Goal: Transaction & Acquisition: Obtain resource

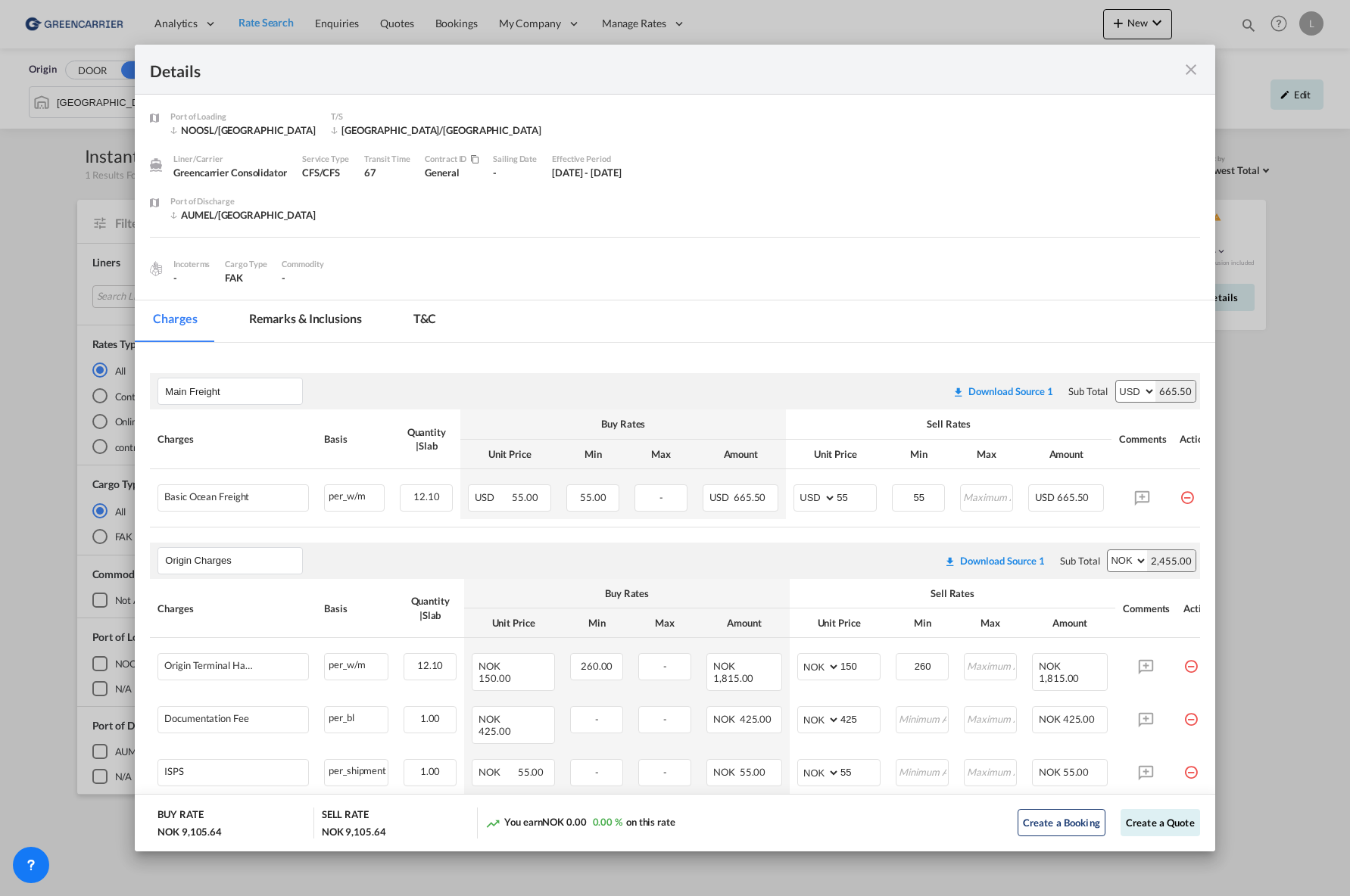
scroll to position [132, 0]
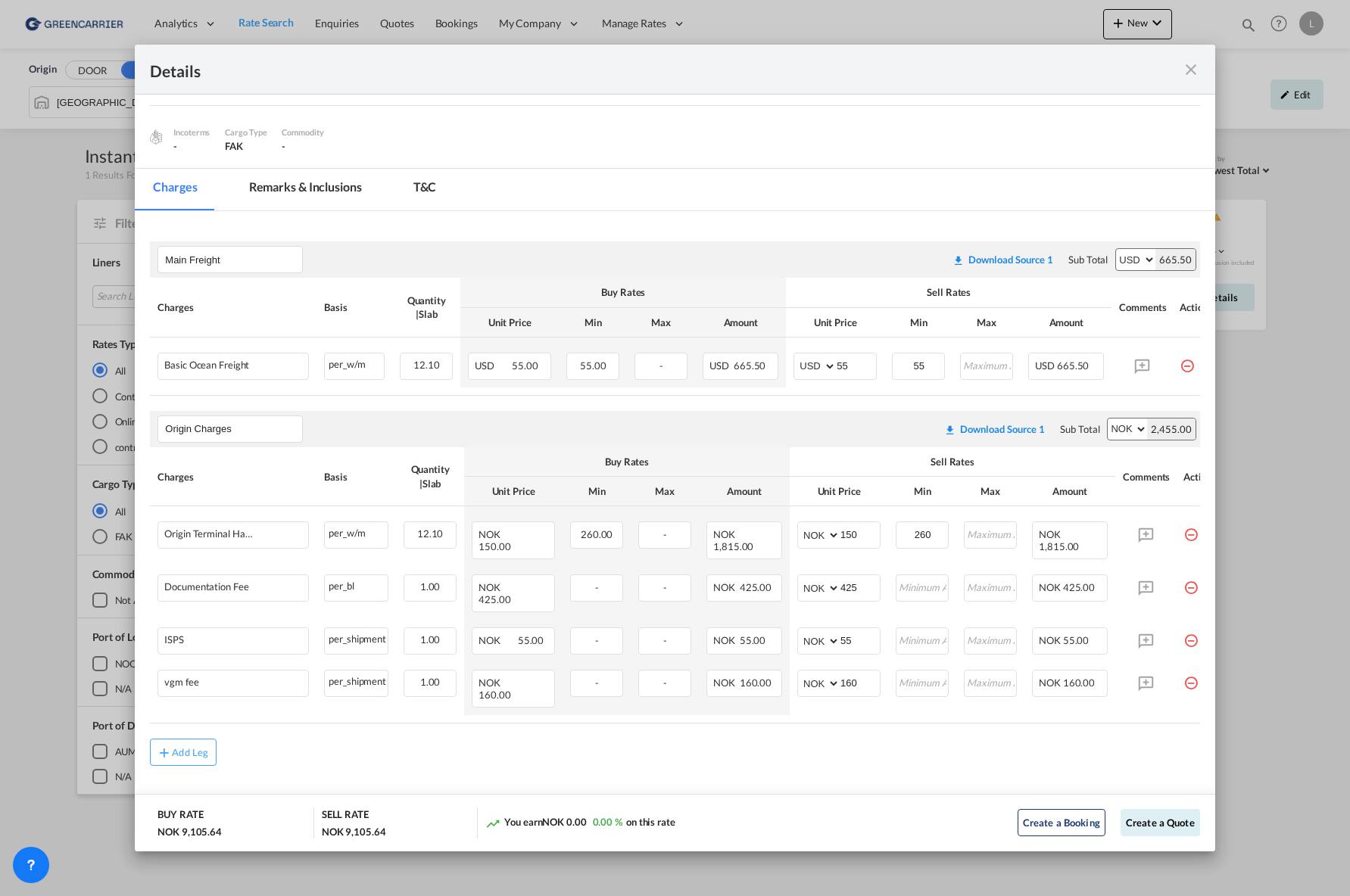
click at [1192, 72] on md-icon "icon-close fg-AAA8AD m-0 cursor" at bounding box center [1191, 70] width 18 height 18
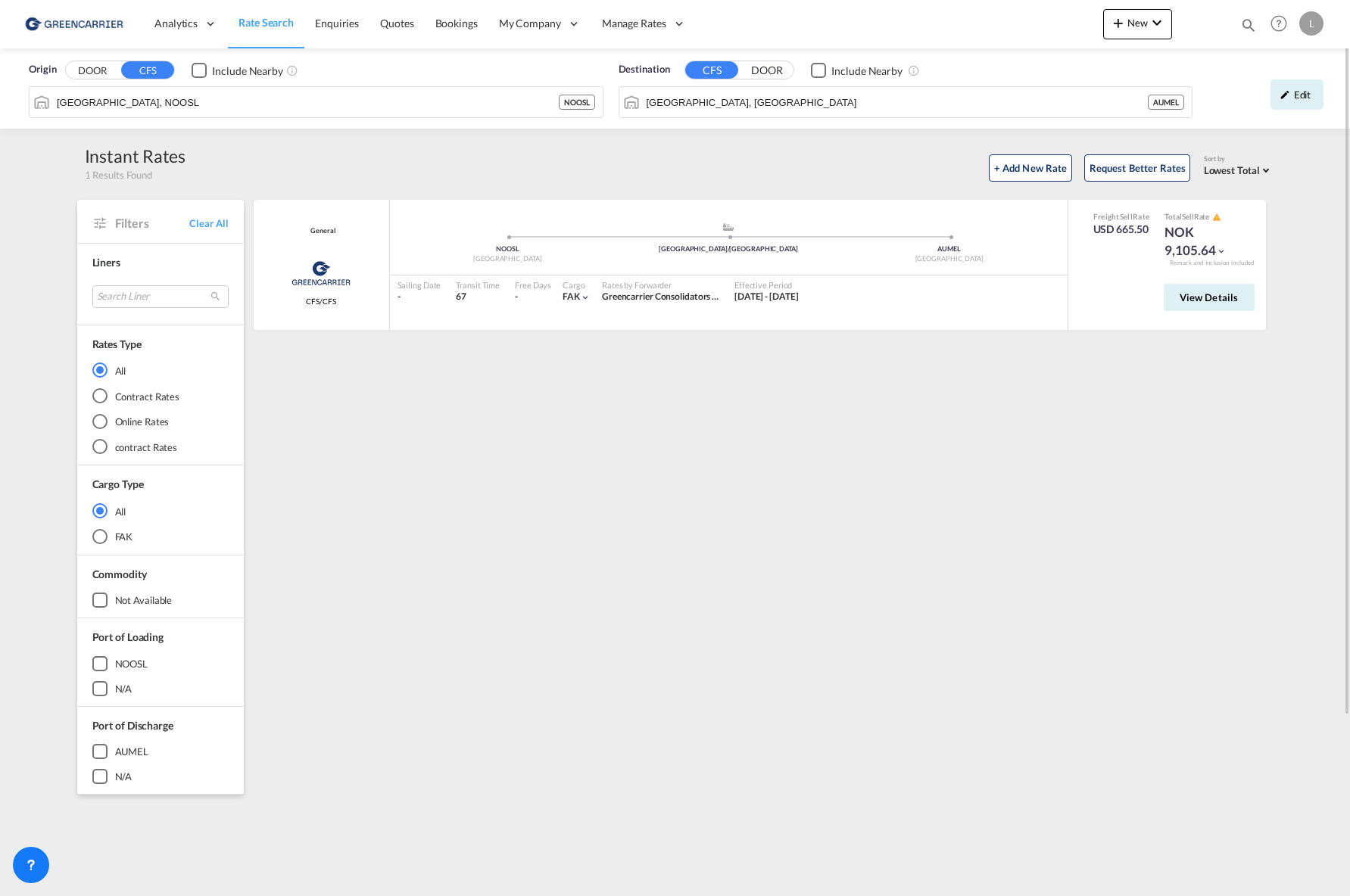
click at [105, 22] on img at bounding box center [73, 24] width 102 height 34
click at [398, 24] on span "Quotes" at bounding box center [396, 23] width 33 height 13
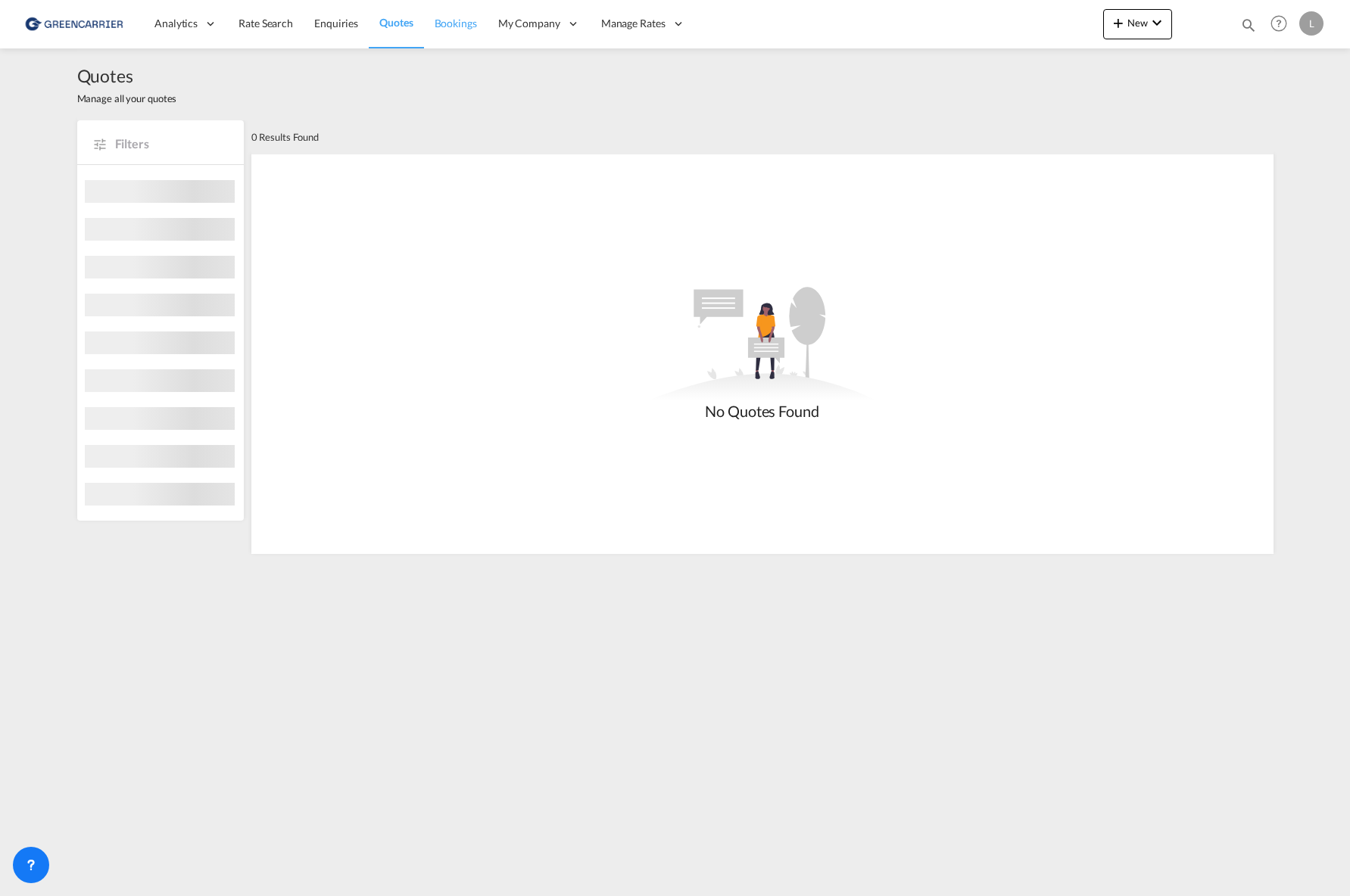
click at [453, 33] on link "Bookings" at bounding box center [455, 24] width 64 height 49
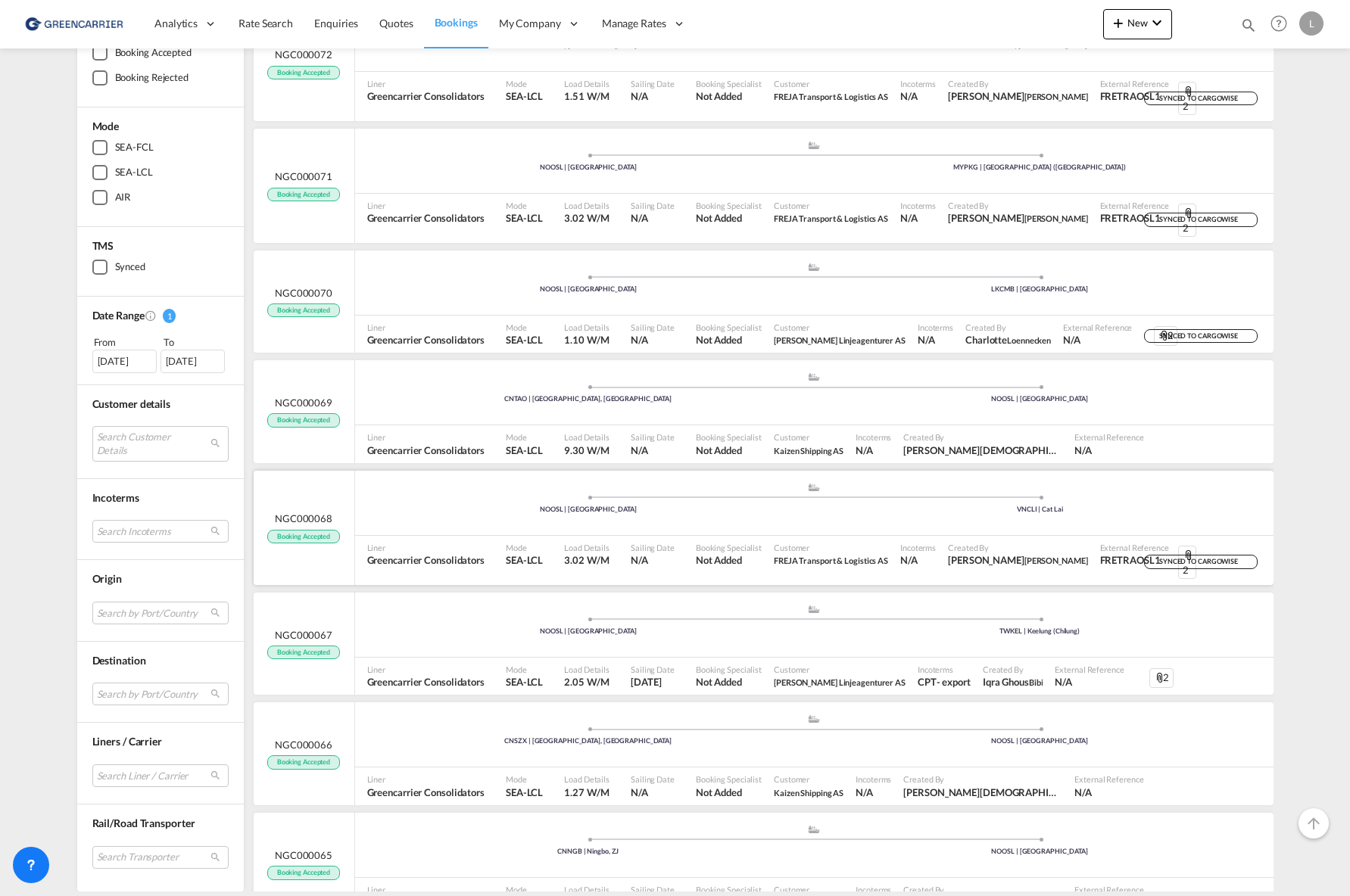
scroll to position [1741, 0]
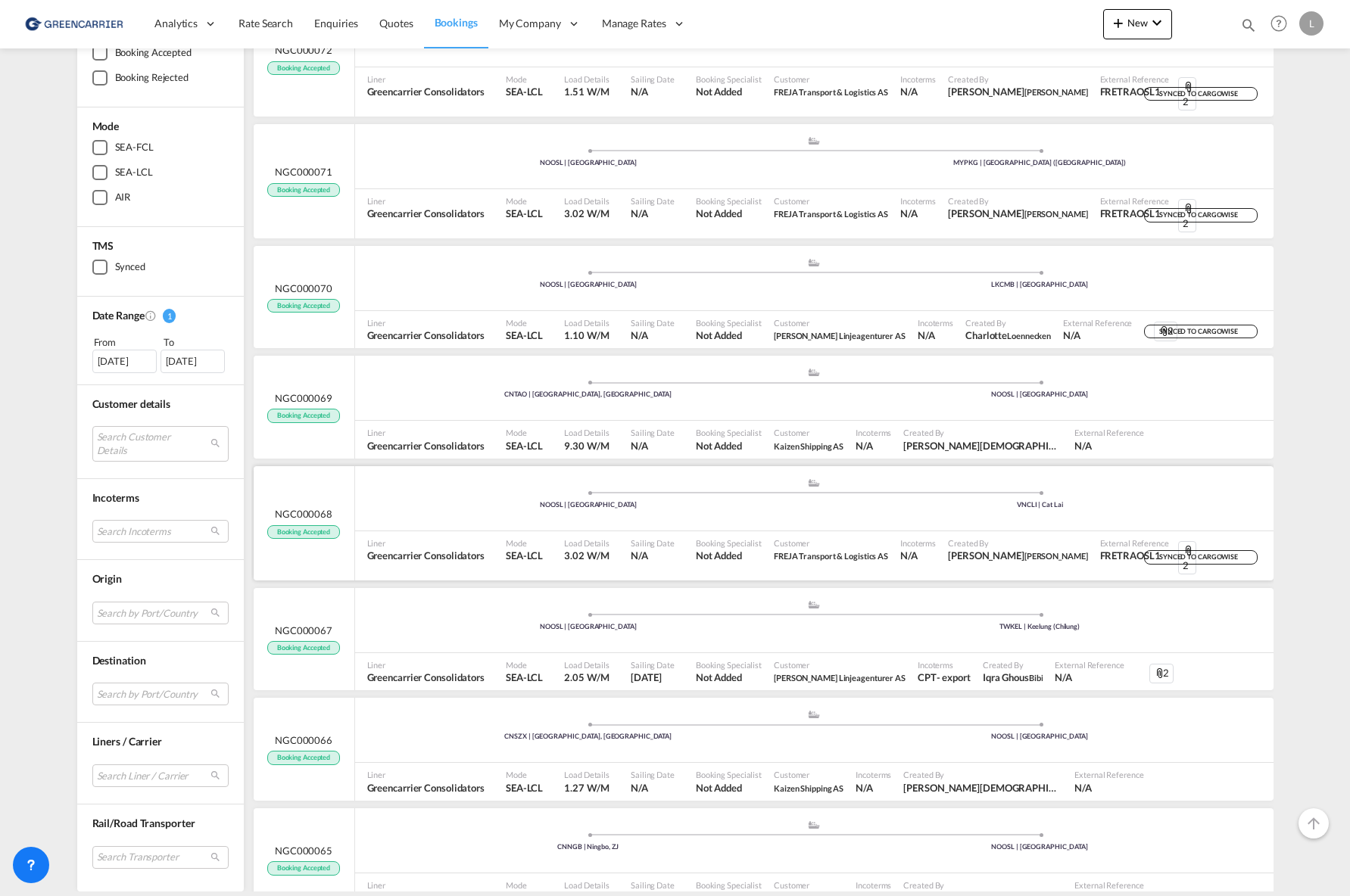
click at [319, 507] on span "NGC000068" at bounding box center [304, 514] width 58 height 14
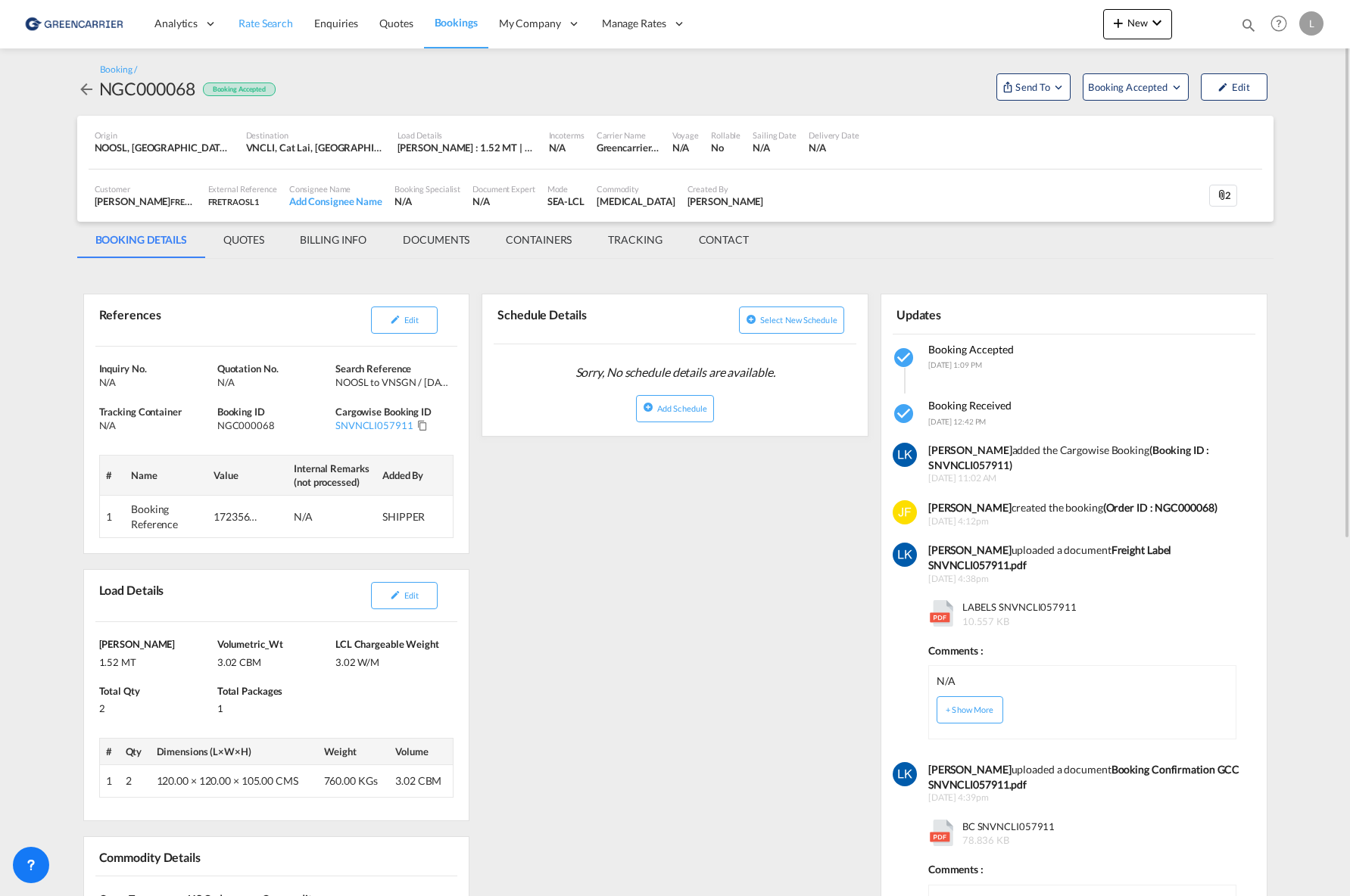
click at [251, 21] on span "Rate Search" at bounding box center [266, 23] width 55 height 13
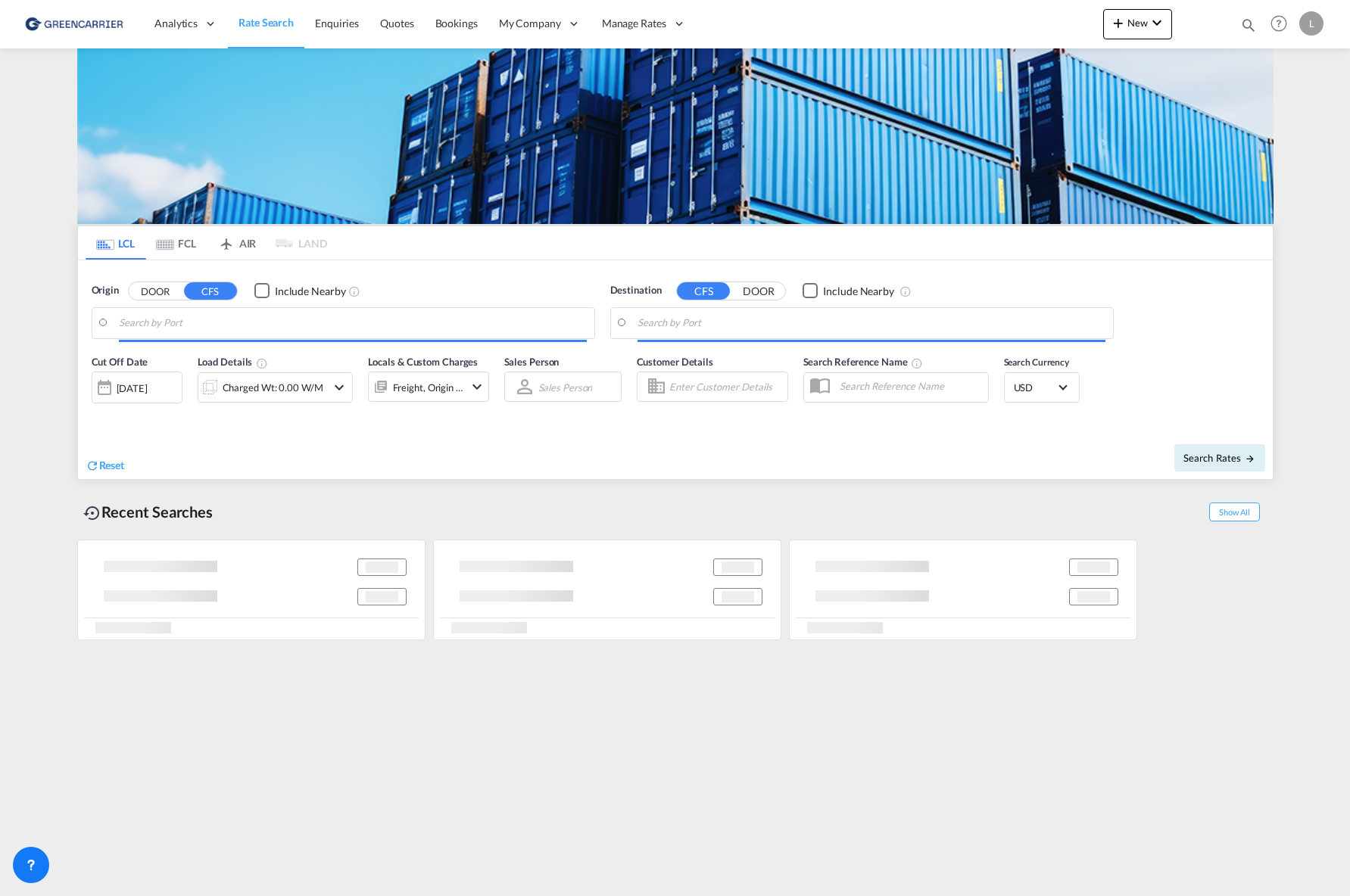
drag, startPoint x: 414, startPoint y: 728, endPoint x: 287, endPoint y: 470, distance: 287.6
click at [414, 721] on md-content "Analytics Reports Dashboard Rate Search Enquiries Quotes Bookings" at bounding box center [675, 448] width 1350 height 896
type input "[GEOGRAPHIC_DATA], NOOSL"
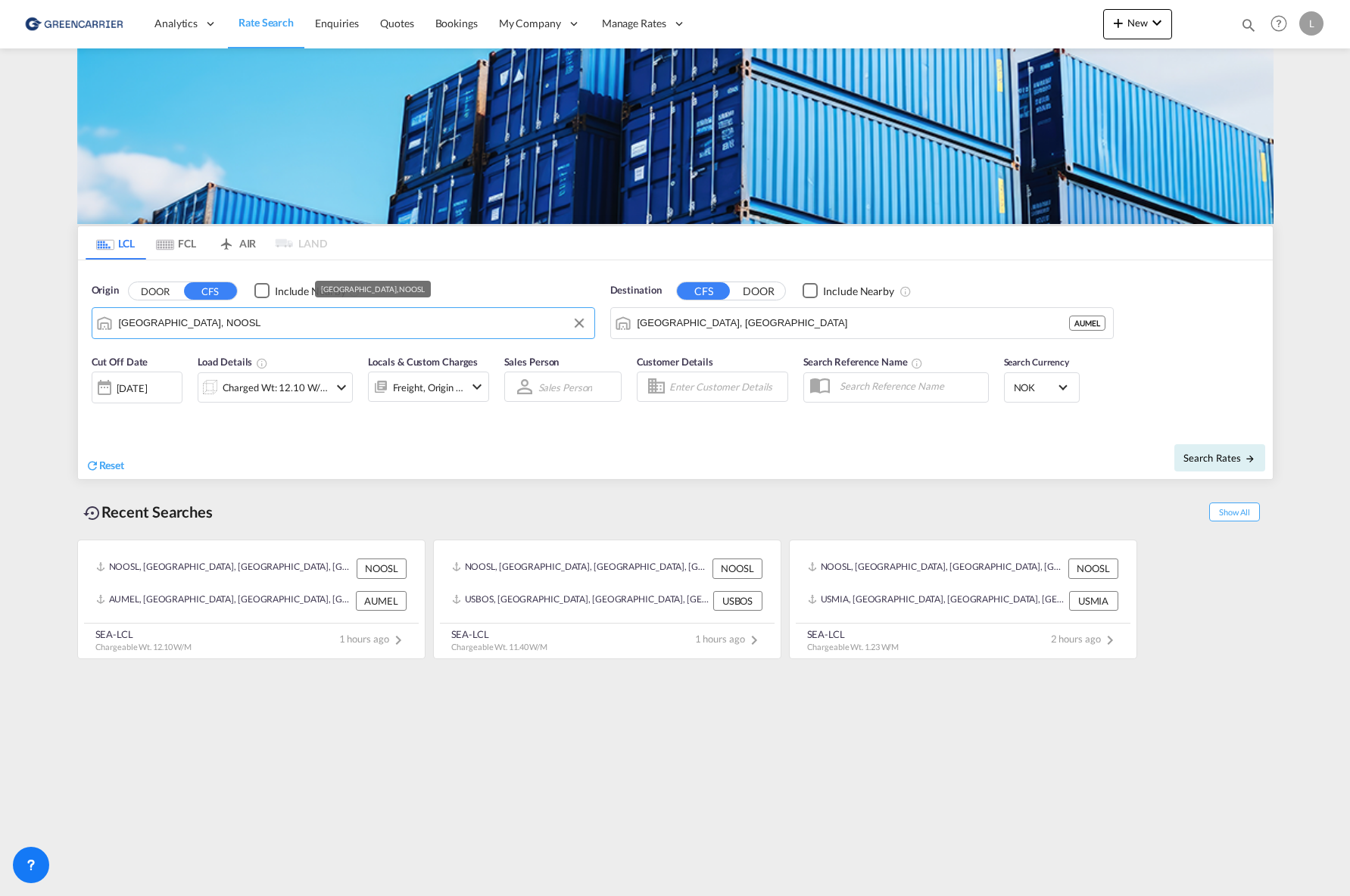
click at [273, 323] on input "[GEOGRAPHIC_DATA], NOOSL" at bounding box center [352, 323] width 468 height 22
click at [811, 327] on input "[GEOGRAPHIC_DATA], [GEOGRAPHIC_DATA]" at bounding box center [871, 323] width 468 height 22
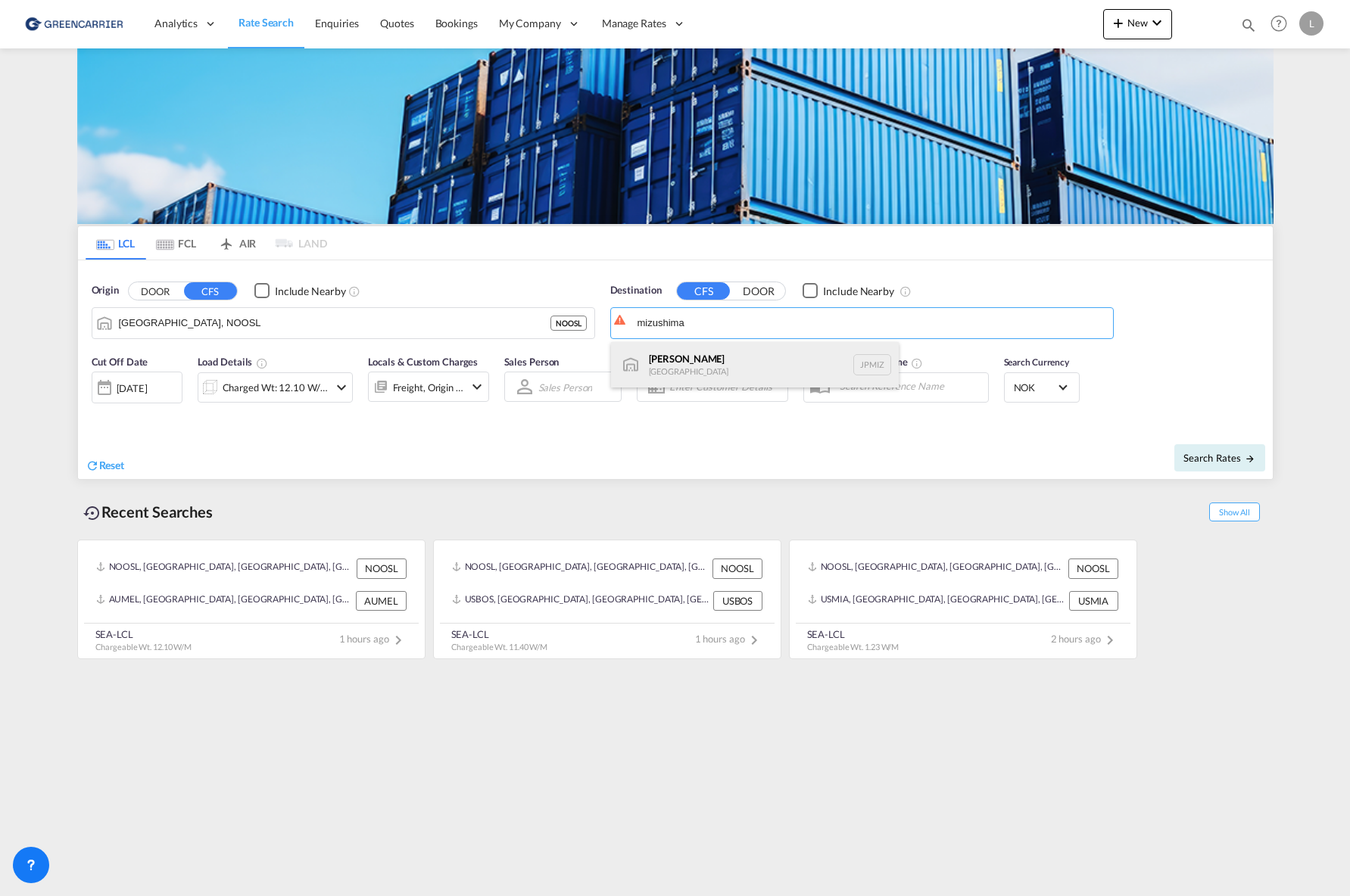
click at [692, 351] on div "Mizushima [GEOGRAPHIC_DATA] JPMIZ" at bounding box center [754, 364] width 287 height 45
type input "[PERSON_NAME], JPMIZ"
click at [296, 388] on div "Charged Wt: 12.10 W/M" at bounding box center [276, 388] width 107 height 22
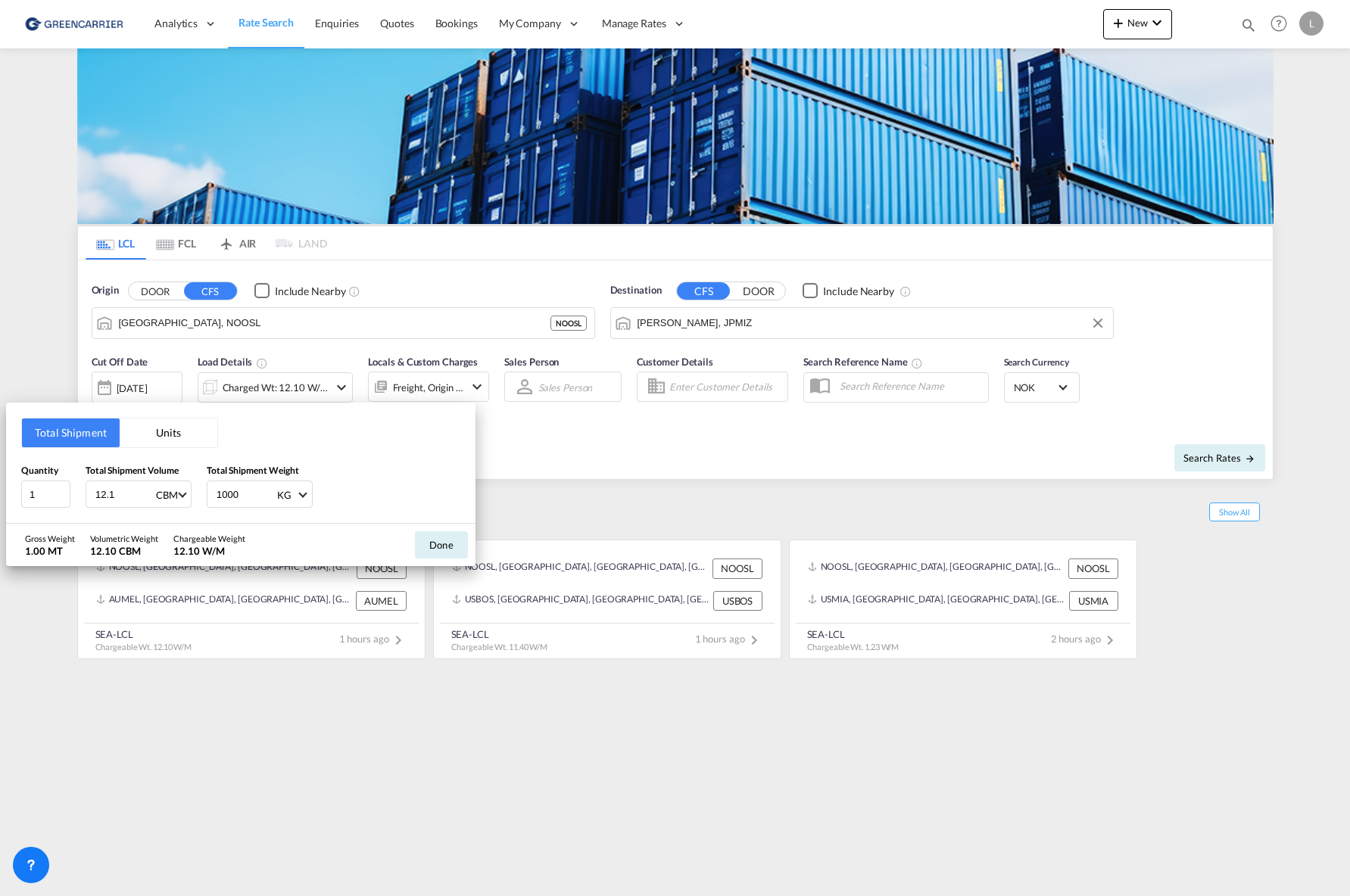
click at [167, 447] on button "Units" at bounding box center [168, 432] width 98 height 29
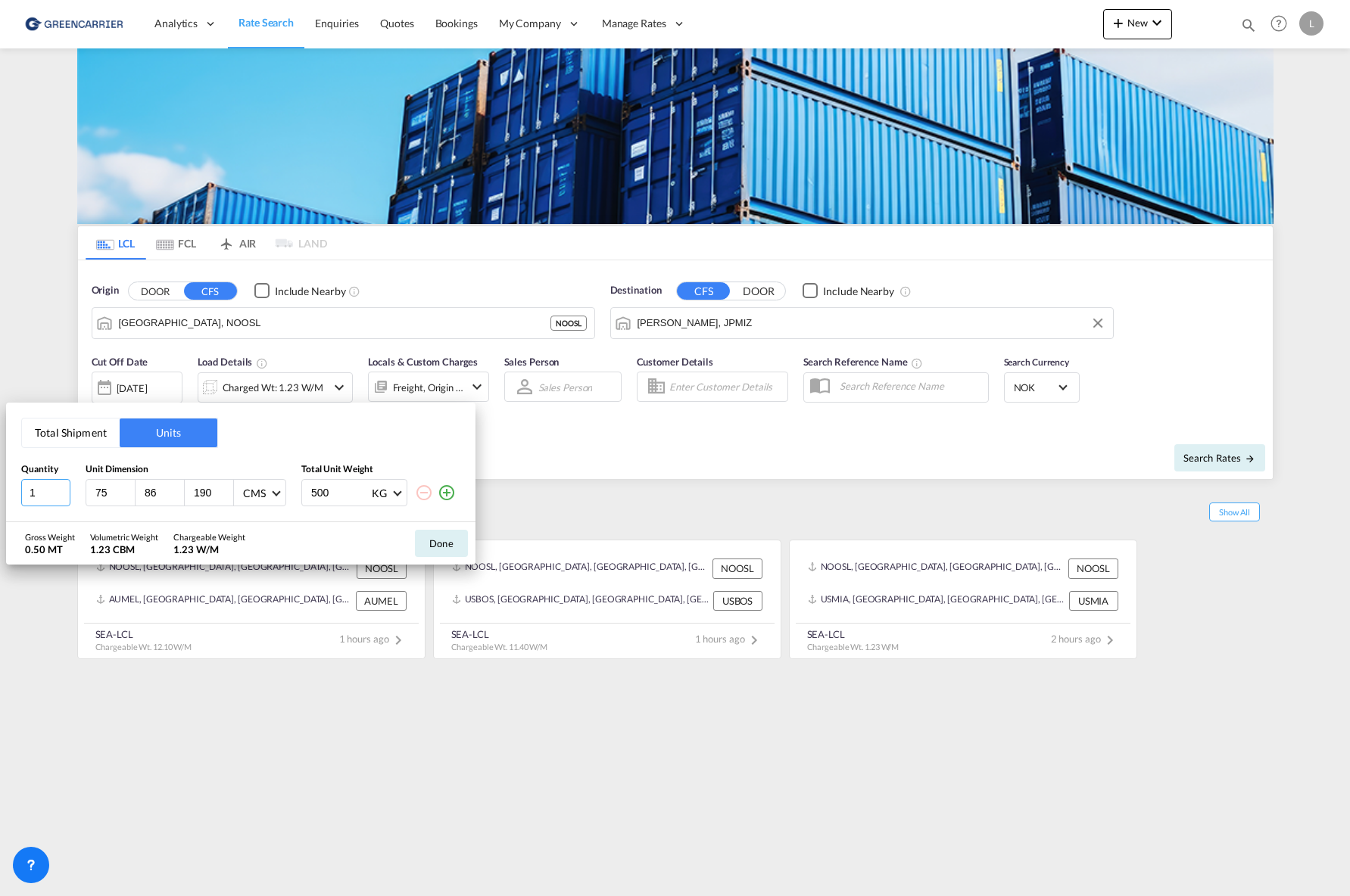
drag, startPoint x: 42, startPoint y: 493, endPoint x: -5, endPoint y: 490, distance: 47.1
click at [0, 490] on html "Analytics Reports Dashboard Rate Search Enquiries Quotes" at bounding box center [675, 448] width 1350 height 896
type input "2"
type input "330"
type input "120"
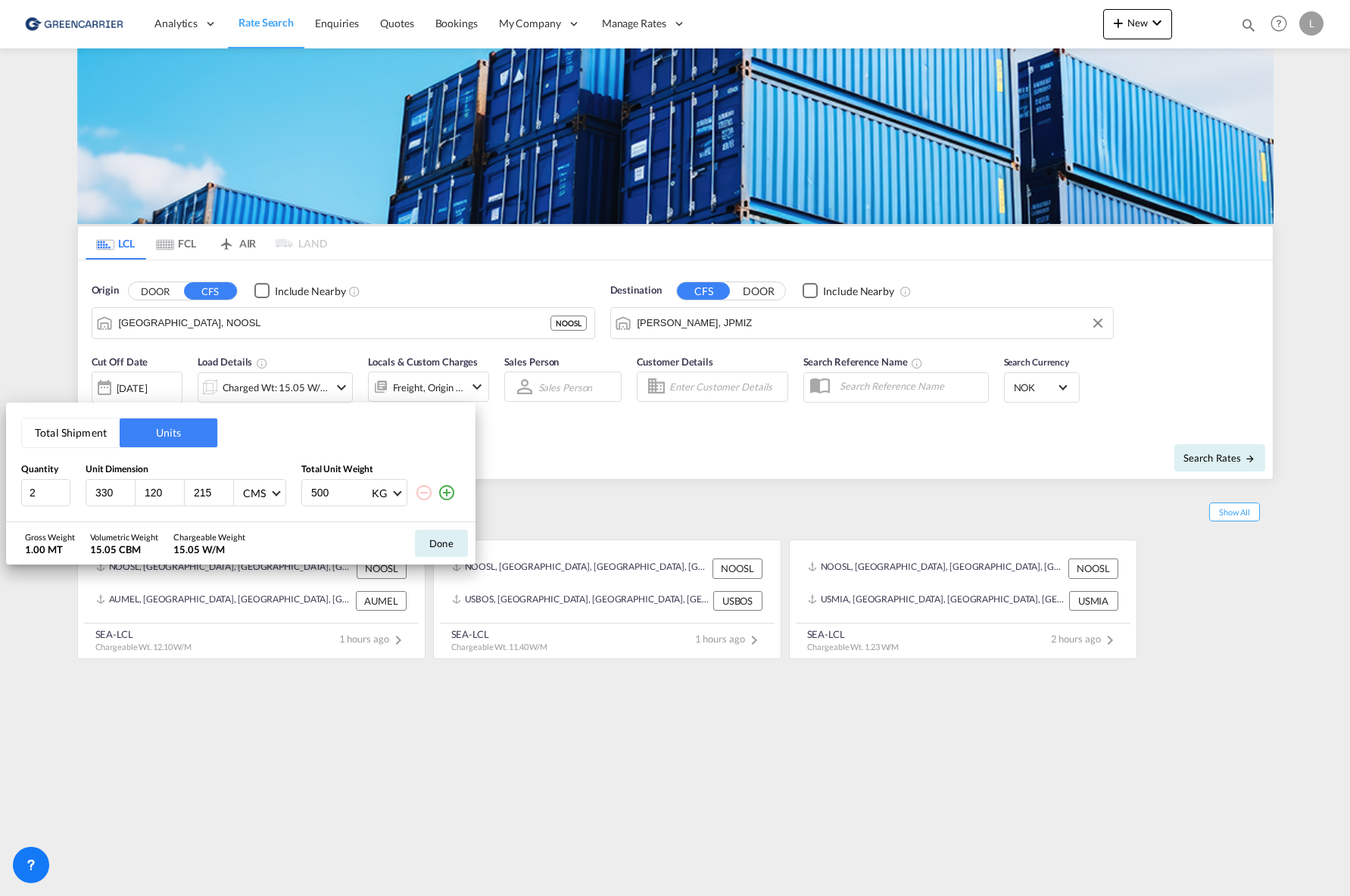
type input "215"
type input "3000"
click at [435, 540] on button "Done" at bounding box center [441, 543] width 53 height 27
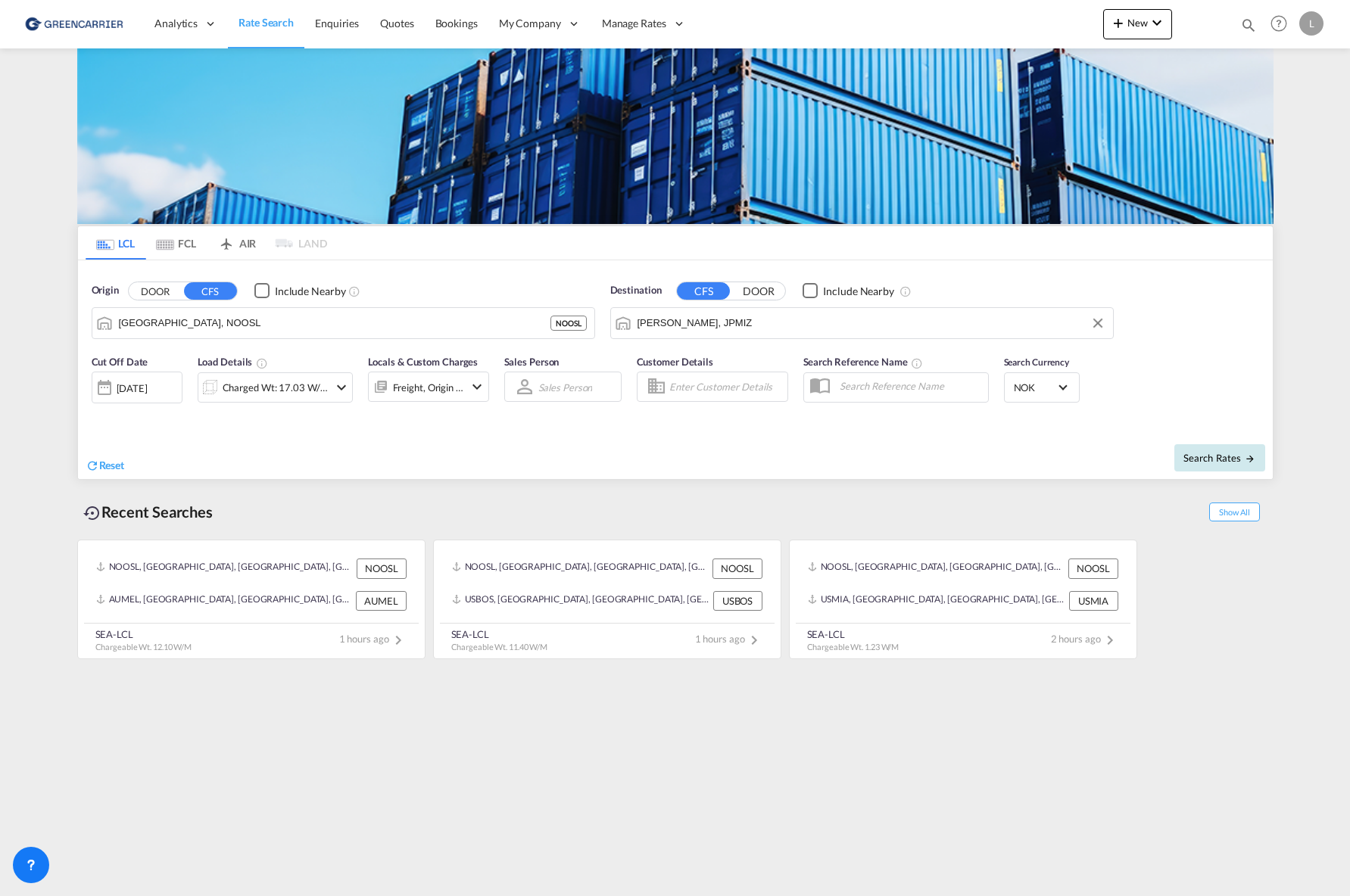
click at [1178, 451] on button "Search Rates" at bounding box center [1220, 458] width 91 height 27
type input "NOOSL to JPMIZ / [DATE]"
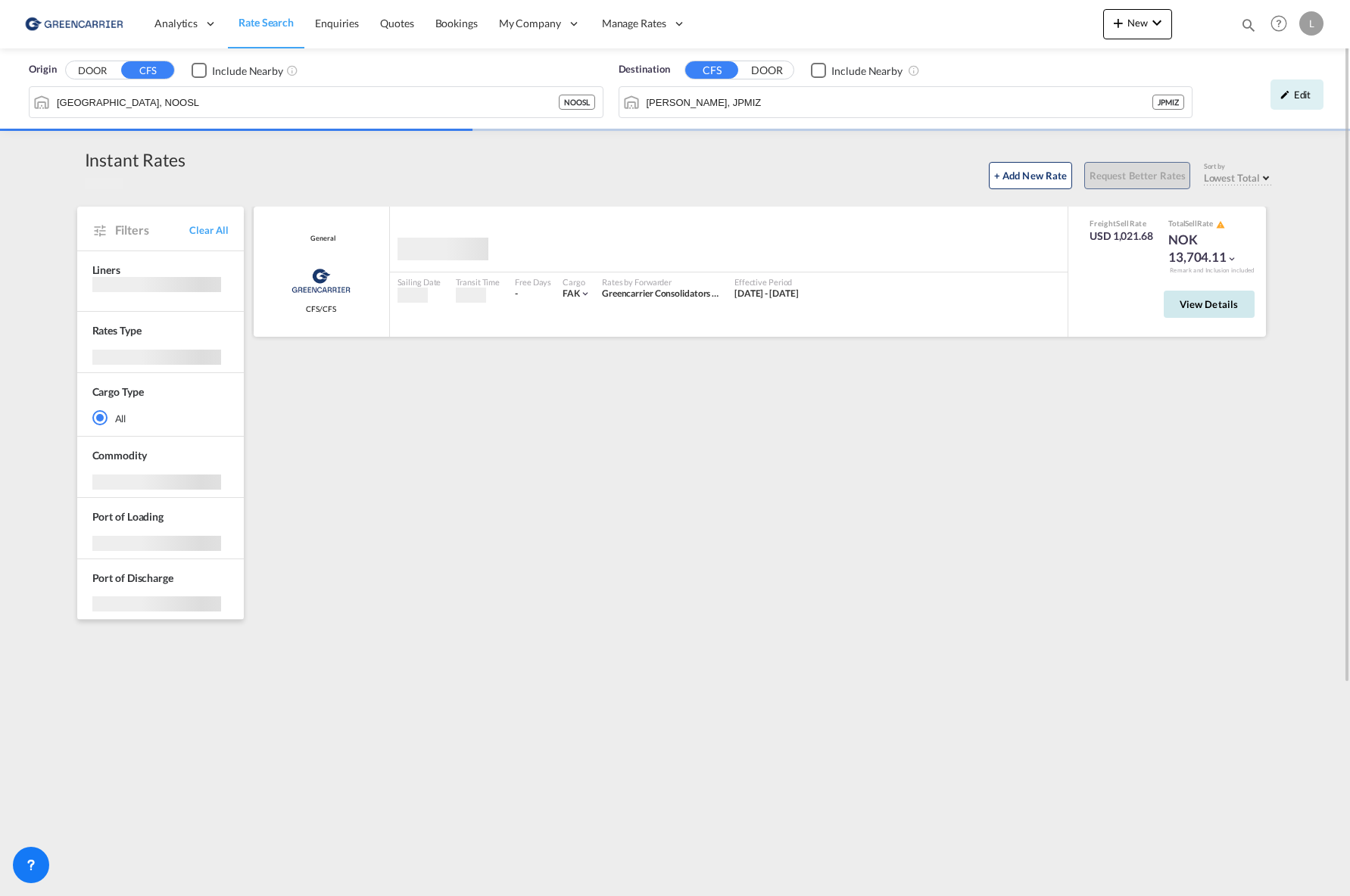
click at [1189, 307] on span "View Details" at bounding box center [1209, 304] width 59 height 12
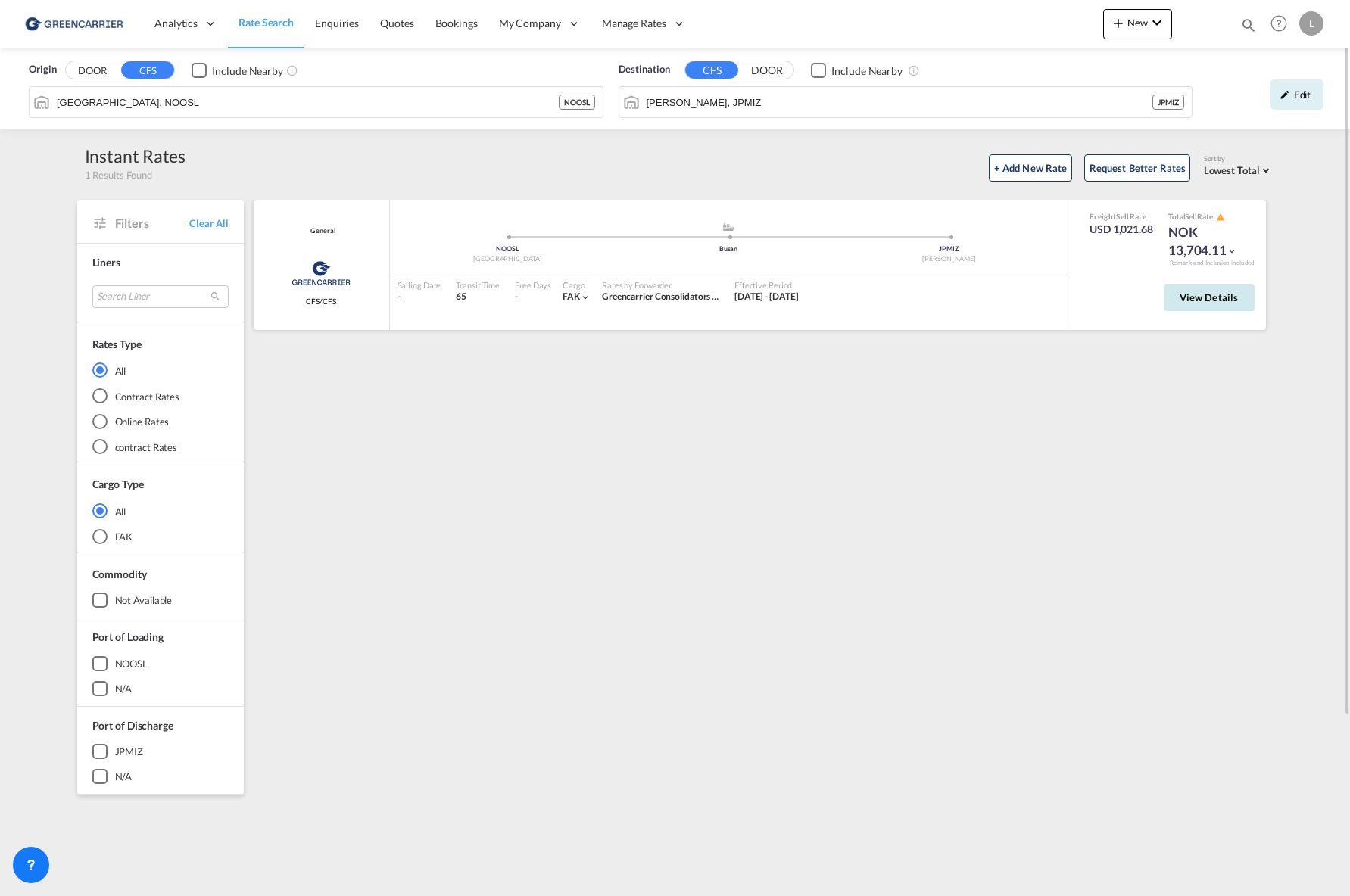
click at [1194, 297] on span "View Details" at bounding box center [1209, 297] width 59 height 12
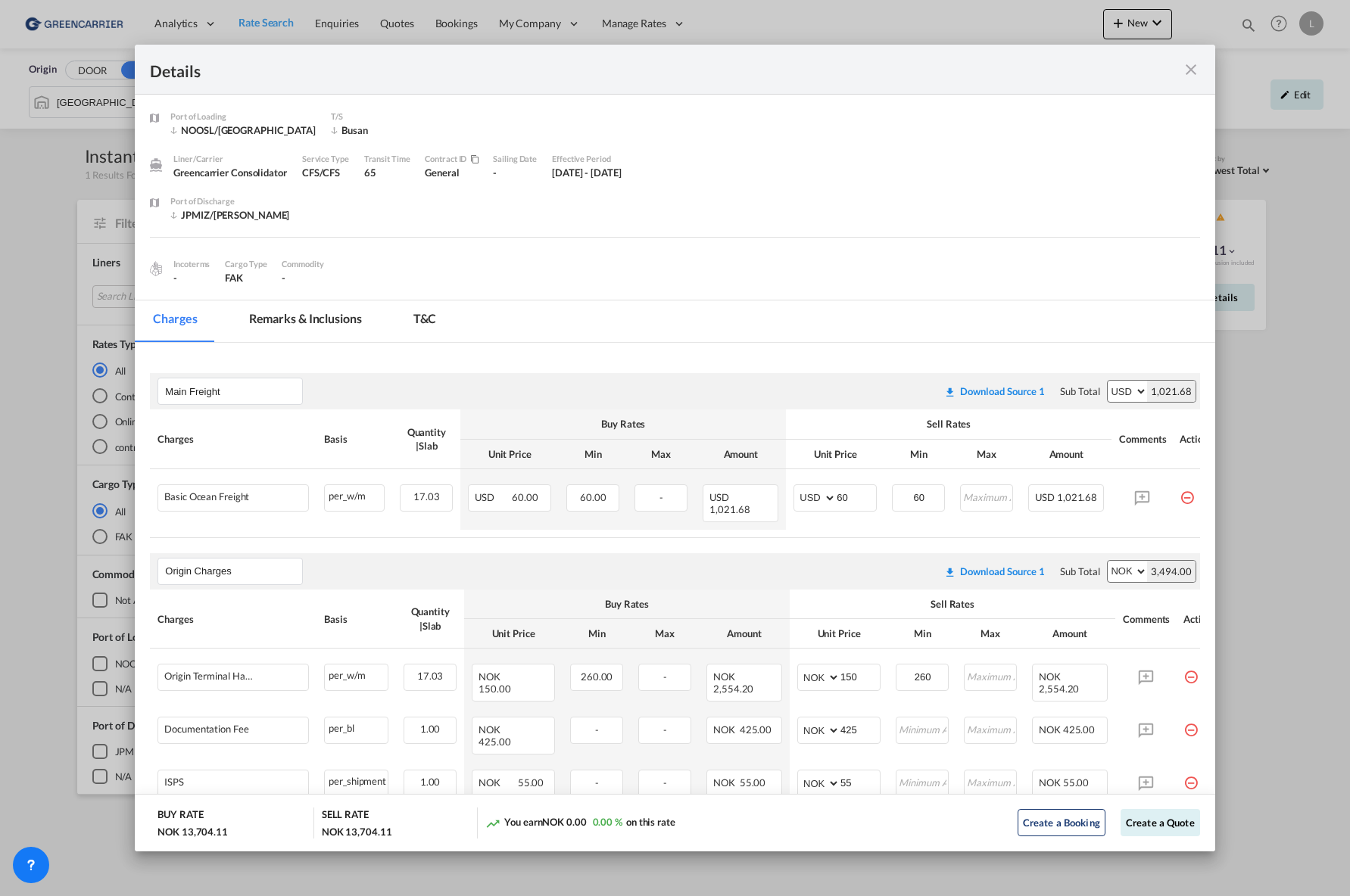
drag, startPoint x: 1125, startPoint y: 534, endPoint x: 1217, endPoint y: 535, distance: 92.0
click at [1217, 535] on div "Details Port of [GEOGRAPHIC_DATA] NOOSL/Oslo T/S [GEOGRAPHIC_DATA] Liner/Carrie…" at bounding box center [675, 448] width 1350 height 896
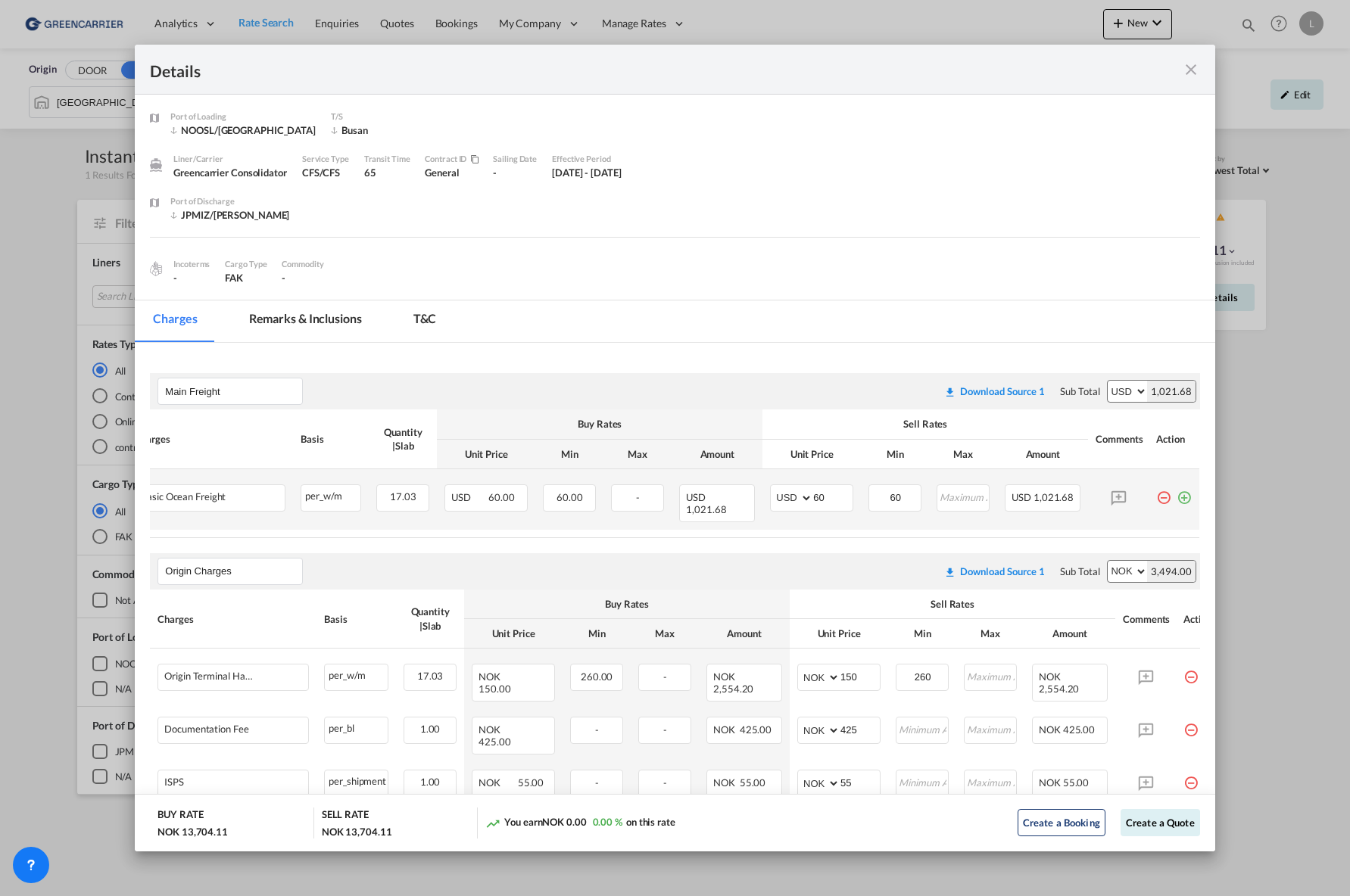
click at [1178, 499] on md-icon "icon-plus-circle-outline green-400-fg" at bounding box center [1184, 492] width 15 height 15
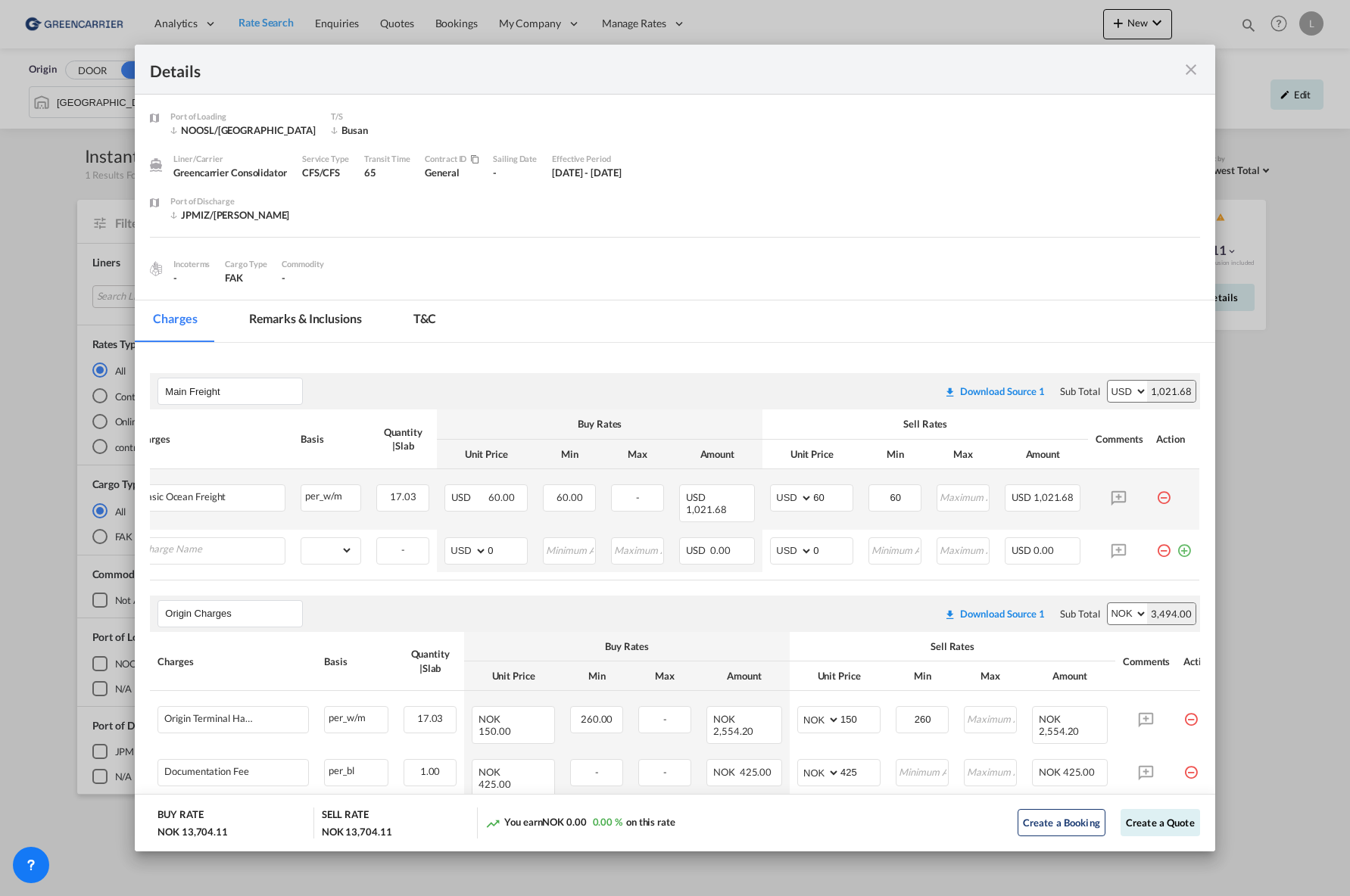
scroll to position [0, 15]
drag, startPoint x: 331, startPoint y: 569, endPoint x: 207, endPoint y: 566, distance: 124.0
click at [208, 567] on table "Charges Basis Quantity | Slab Buy Rates Sell Rates Comments Action Unit Price M…" at bounding box center [671, 495] width 1073 height 170
drag, startPoint x: 207, startPoint y: 566, endPoint x: 181, endPoint y: 539, distance: 37.5
click at [181, 539] on input "Charge Name" at bounding box center [222, 549] width 143 height 22
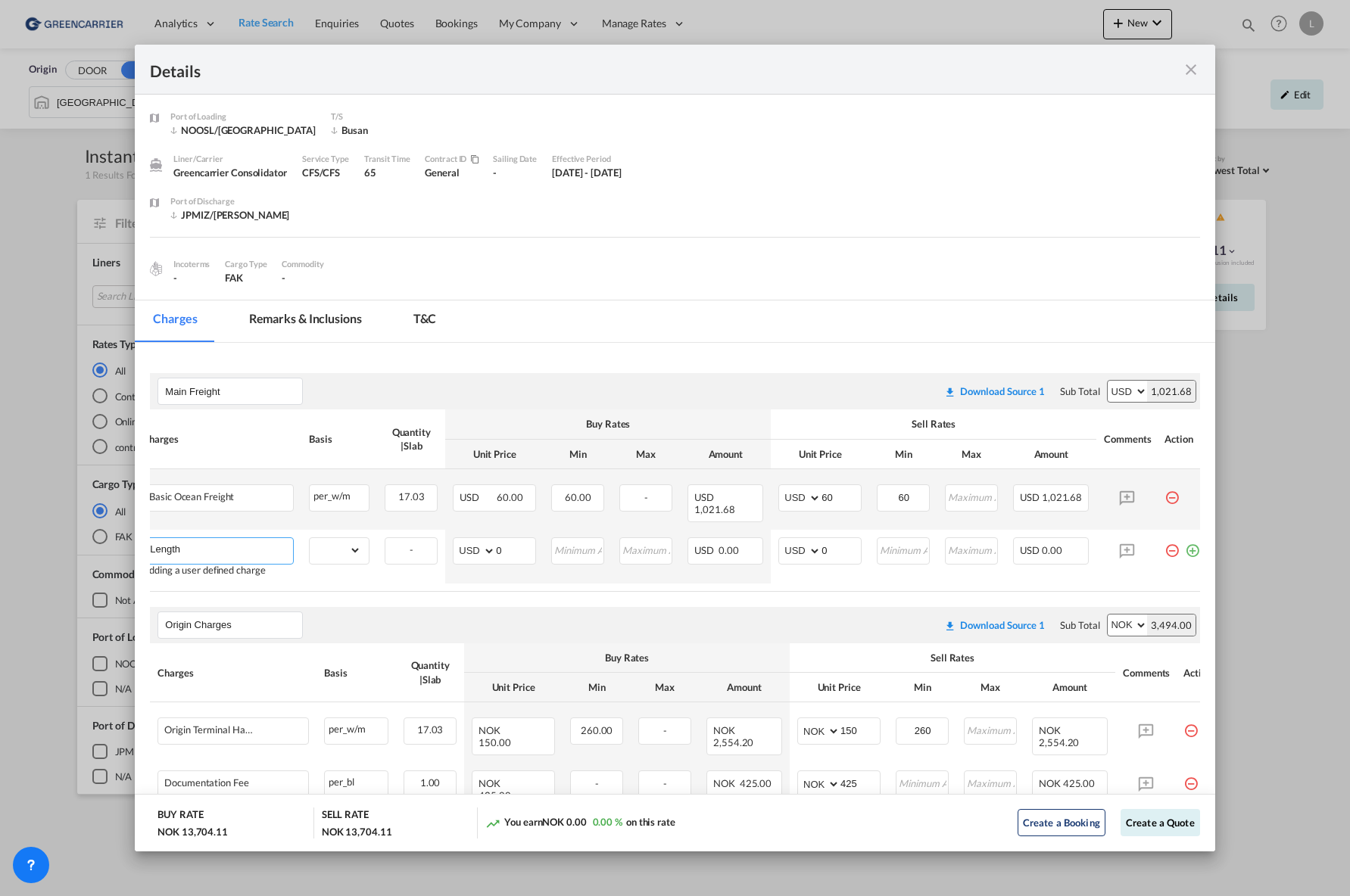
scroll to position [0, 0]
drag, startPoint x: 190, startPoint y: 541, endPoint x: 116, endPoint y: 539, distance: 74.0
click at [116, 539] on div "Details Port of [GEOGRAPHIC_DATA] NOOSL/Oslo T/S [GEOGRAPHIC_DATA] Liner/Carrie…" at bounding box center [675, 448] width 1350 height 896
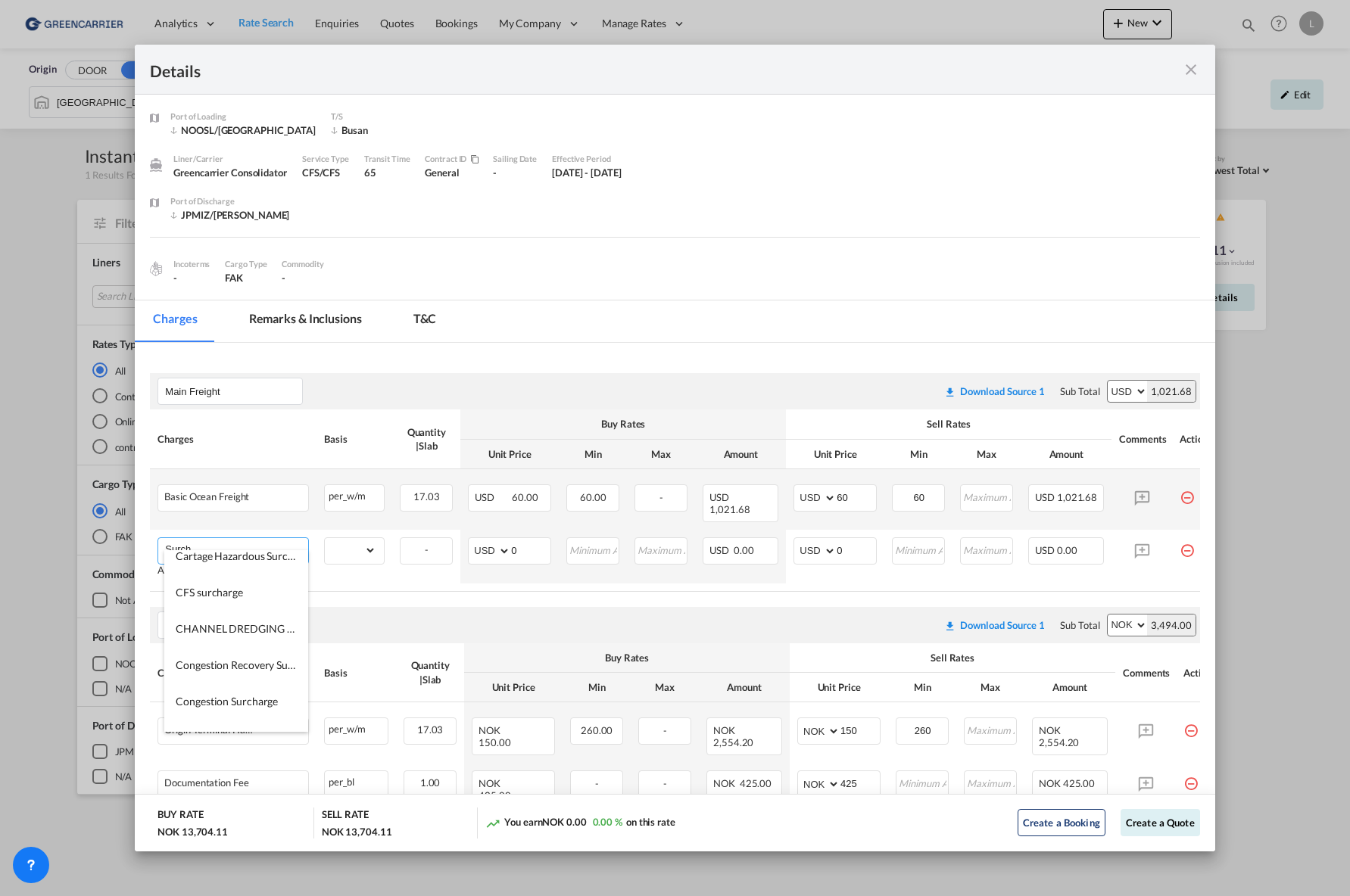
scroll to position [227, 0]
click at [244, 598] on span "Carrier Surcharges" at bounding box center [220, 595] width 88 height 13
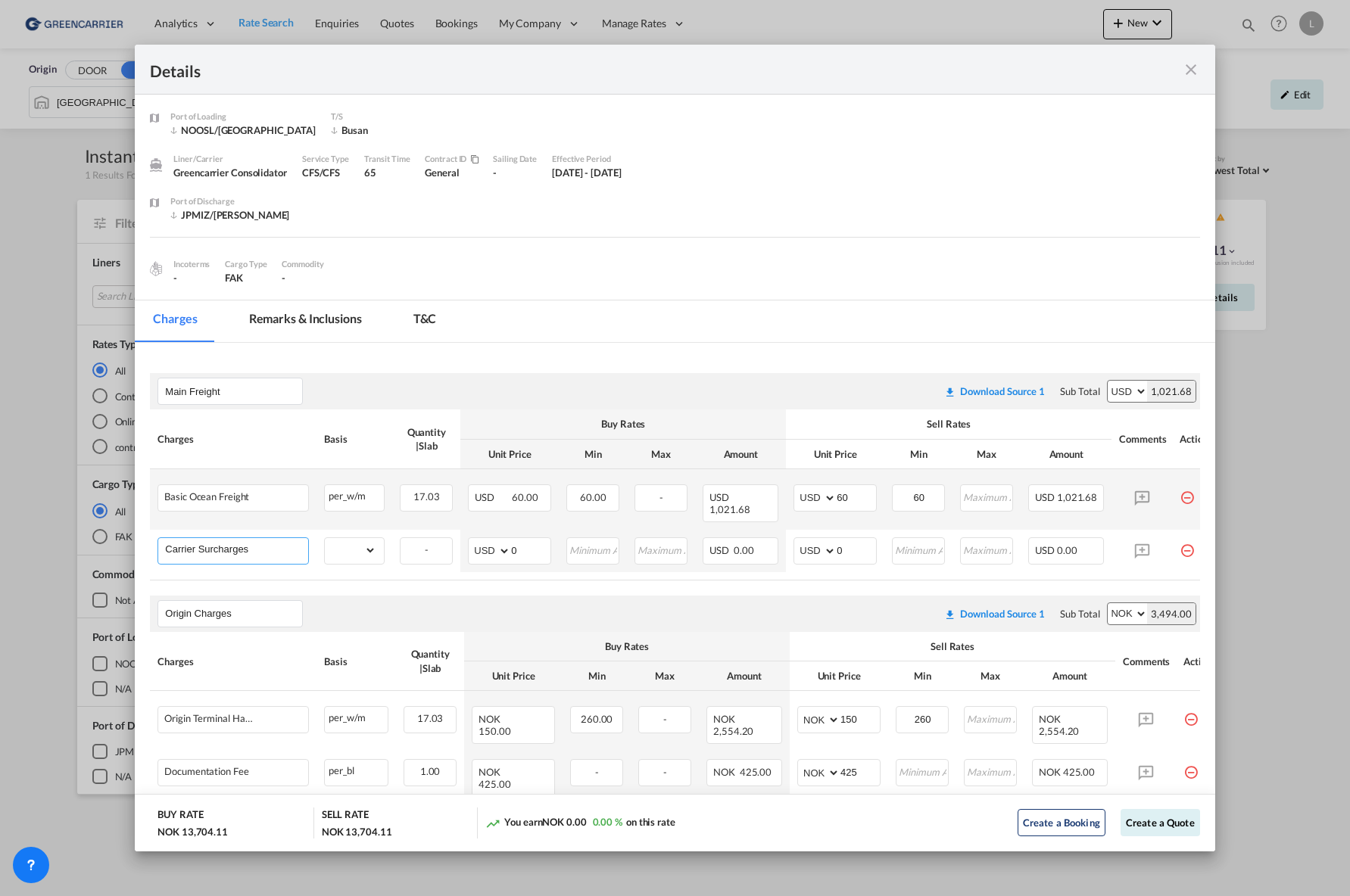
drag, startPoint x: 263, startPoint y: 540, endPoint x: 54, endPoint y: 513, distance: 210.7
click at [54, 513] on div "Details Port of [GEOGRAPHIC_DATA] NOOSL/Oslo T/S [GEOGRAPHIC_DATA] Liner/Carrie…" at bounding box center [675, 448] width 1350 height 896
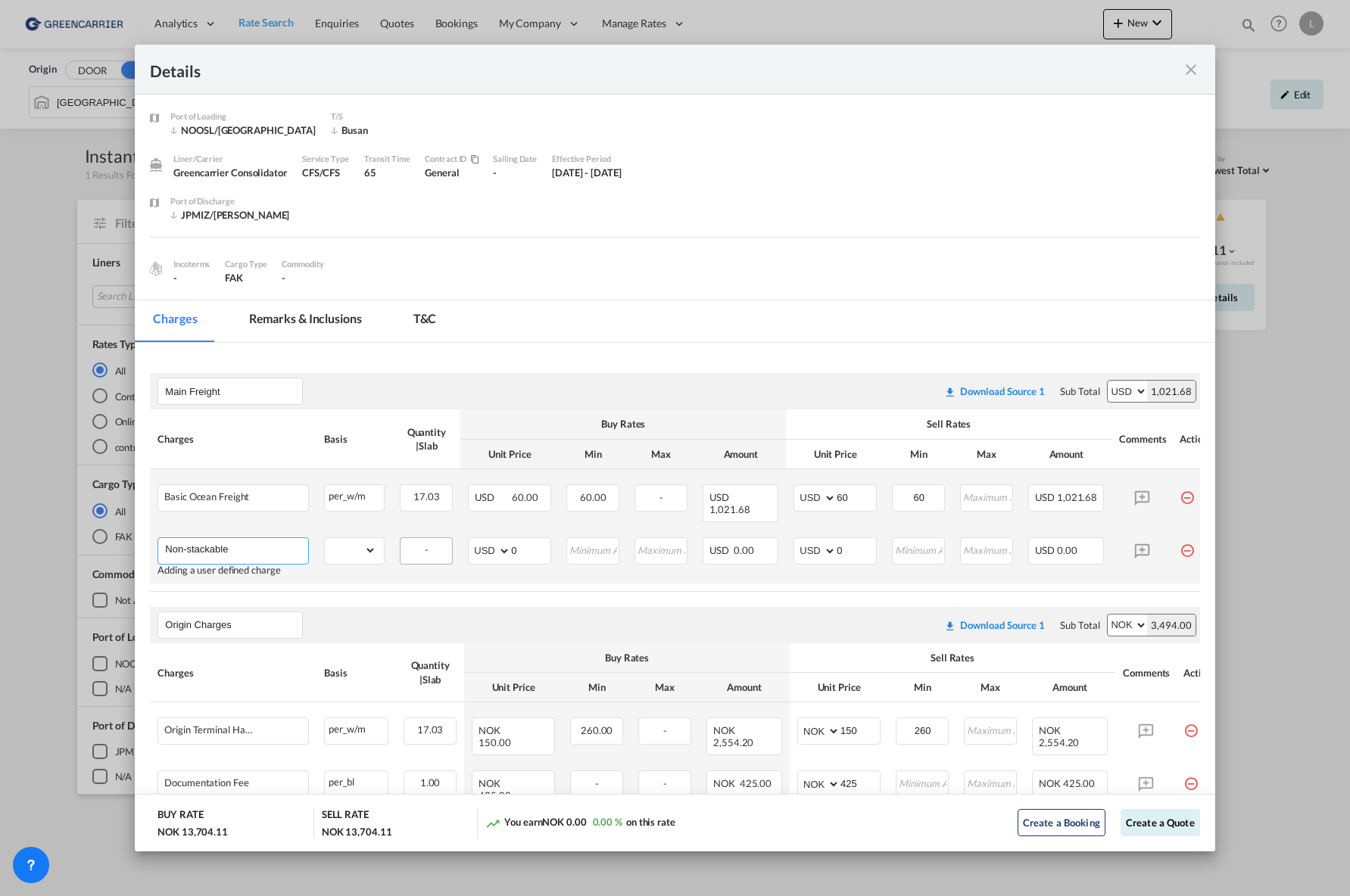
type input "Non-stackable"
click at [374, 542] on select "gross_weight volumetric_weight per_shipment per_bl per_km per_hawb per_kg flat …" at bounding box center [351, 550] width 52 height 24
select select "per_shipment"
click at [325, 539] on select "gross_weight volumetric_weight per_shipment per_bl per_km per_hawb per_kg flat …" at bounding box center [351, 550] width 52 height 24
drag, startPoint x: 855, startPoint y: 541, endPoint x: 786, endPoint y: 542, distance: 69.0
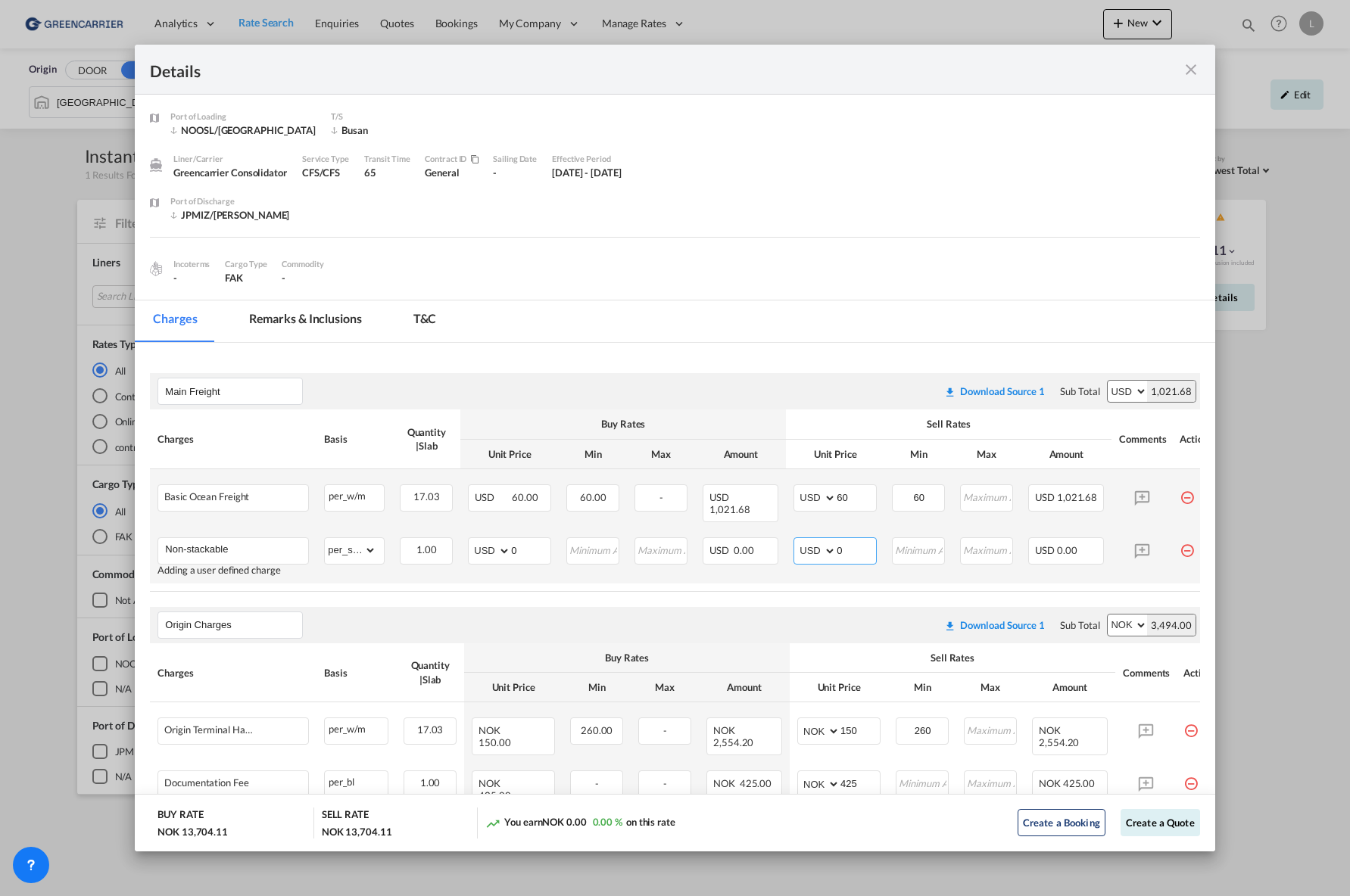
click at [786, 542] on td "AED AFN ALL AMD ANG AOA ARS AUD AWG AZN BAM BBD BDT BGN BHD BIF BMD BND BOB BRL…" at bounding box center [835, 557] width 99 height 54
type input "150"
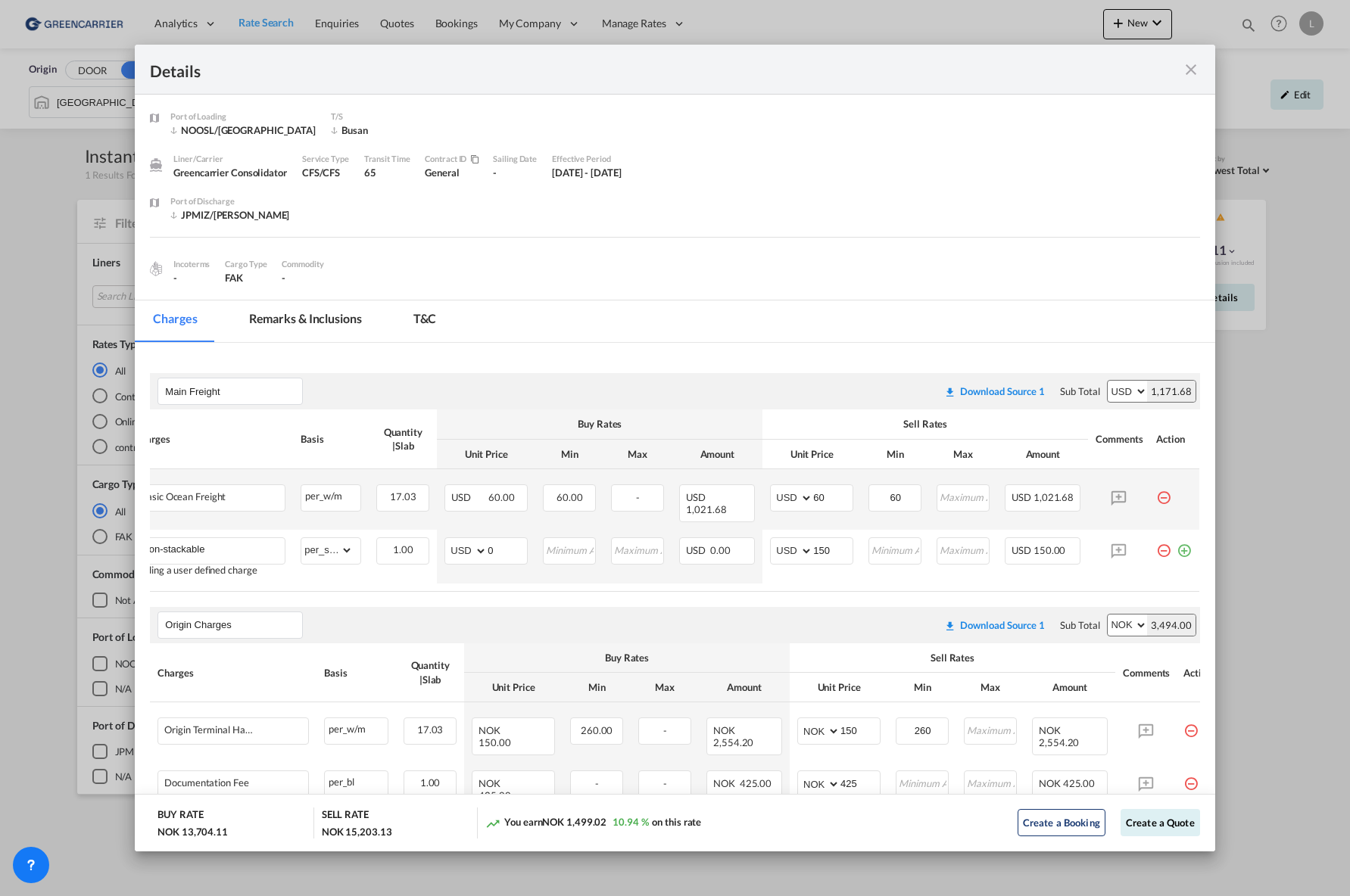
scroll to position [0, 34]
click at [1144, 825] on button "Create a Quote" at bounding box center [1160, 822] width 79 height 27
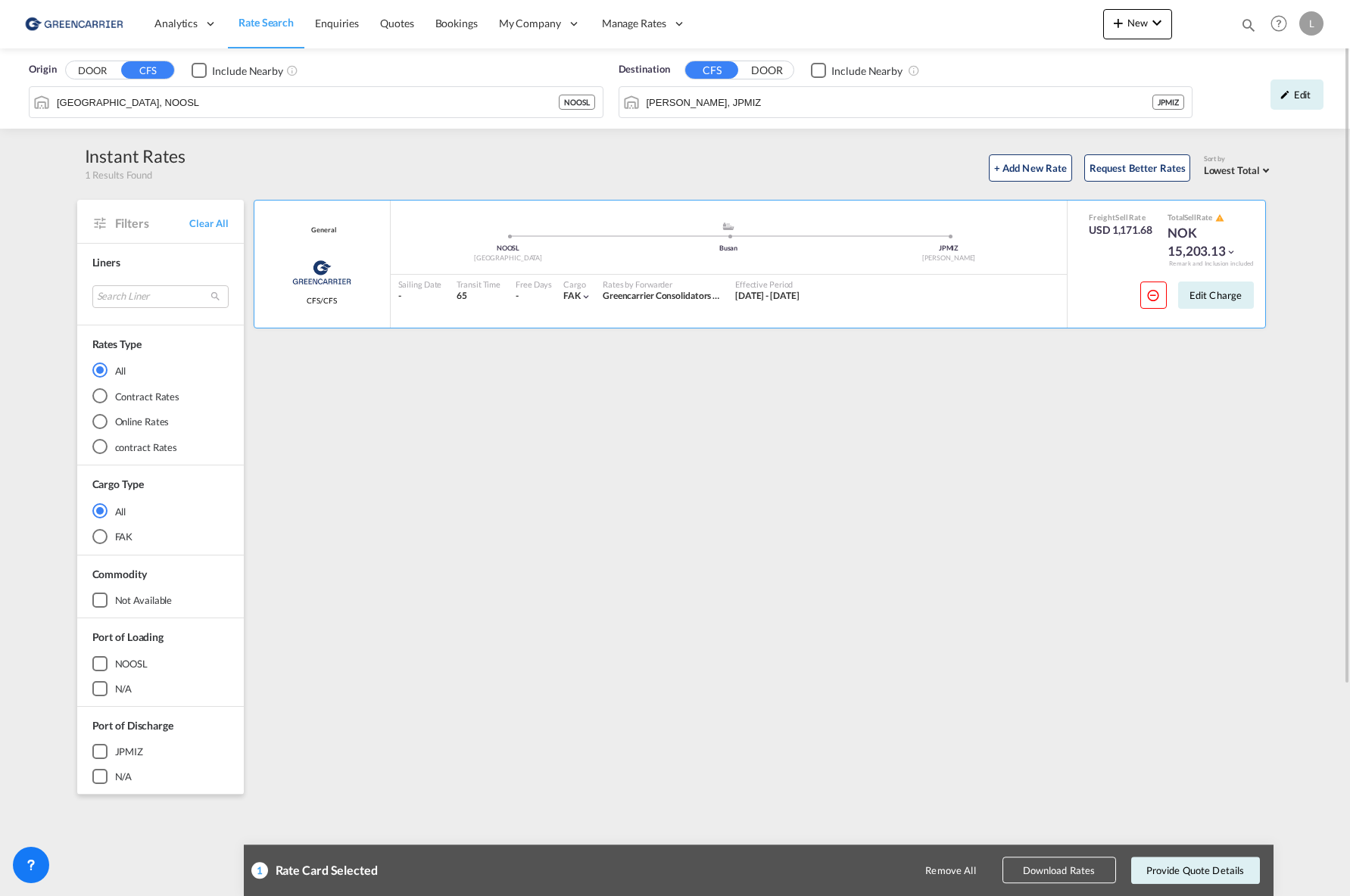
click at [1089, 867] on button "Download Rates" at bounding box center [1059, 871] width 113 height 26
